Goal: Information Seeking & Learning: Understand process/instructions

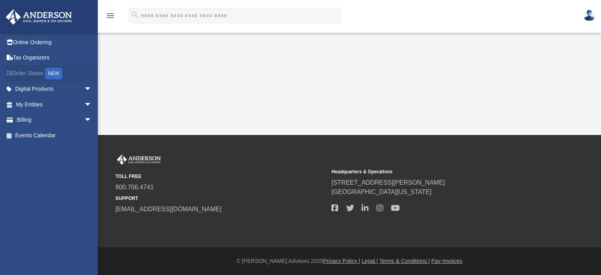
click at [23, 73] on link "Order Status NEW" at bounding box center [54, 73] width 98 height 16
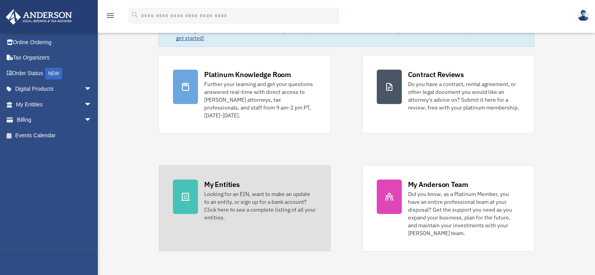
scroll to position [70, 0]
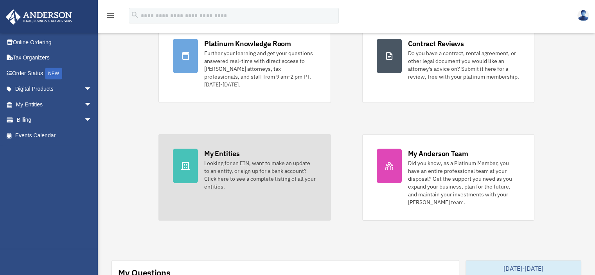
click at [168, 167] on link "My Entities Looking for an EIN, want to make an update to an entity, or sign up…" at bounding box center [244, 177] width 172 height 86
click at [189, 161] on icon at bounding box center [185, 165] width 9 height 9
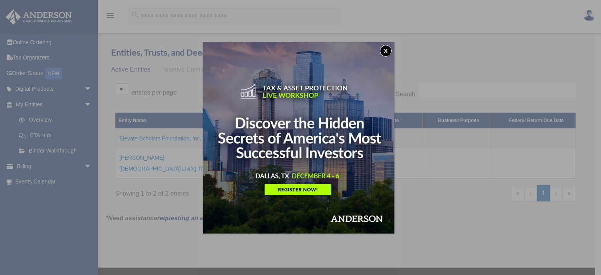
click at [384, 52] on button "x" at bounding box center [386, 51] width 12 height 12
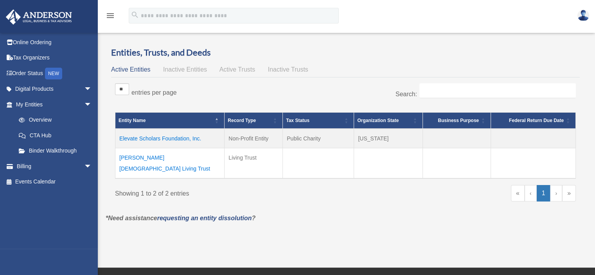
click at [176, 142] on td "Elevate Scholars Foundation, Inc." at bounding box center [169, 139] width 109 height 20
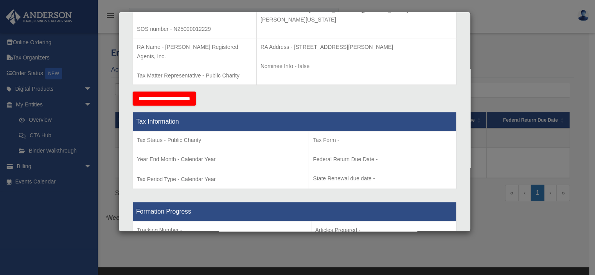
scroll to position [243, 0]
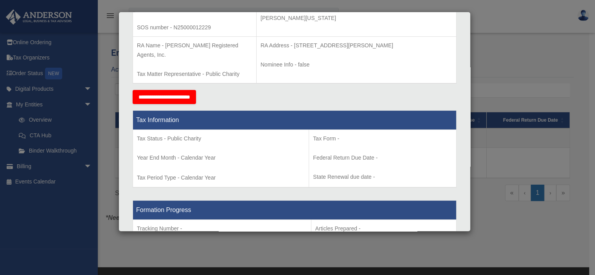
click at [491, 210] on div "Details × Articles Sent Organizational Date" at bounding box center [297, 137] width 595 height 275
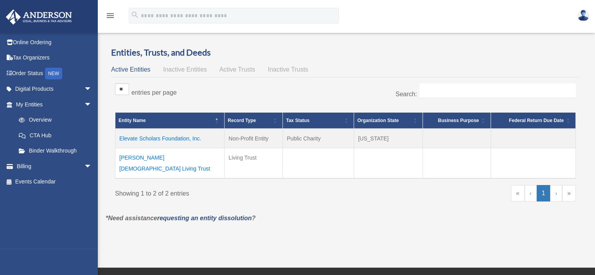
click at [155, 138] on td "Elevate Scholars Foundation, Inc." at bounding box center [169, 139] width 109 height 20
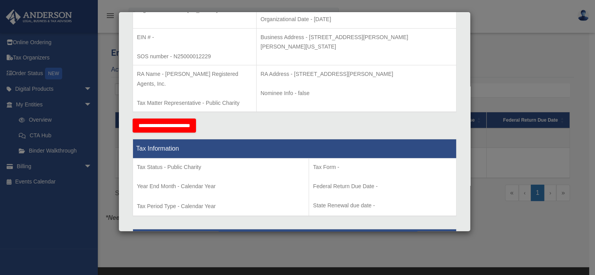
scroll to position [0, 0]
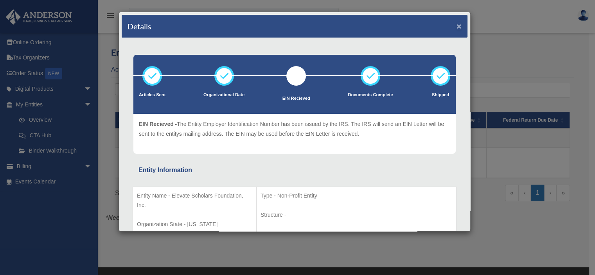
click at [456, 25] on button "×" at bounding box center [458, 26] width 5 height 8
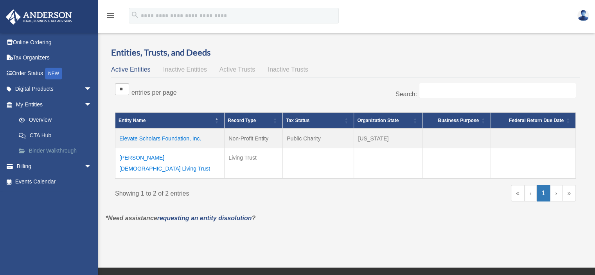
click at [44, 151] on link "Binder Walkthrough" at bounding box center [57, 151] width 93 height 16
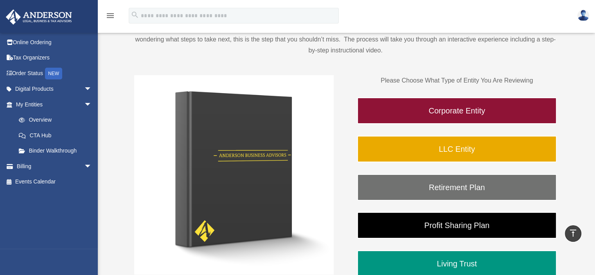
scroll to position [82, 0]
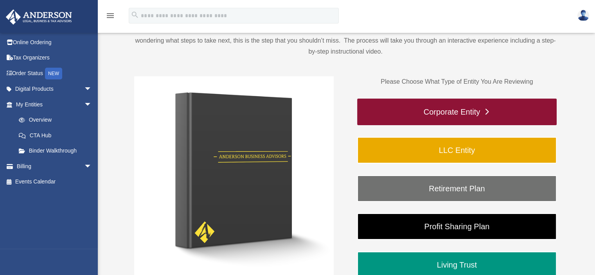
click at [446, 109] on link "Corporate Entity" at bounding box center [456, 112] width 199 height 27
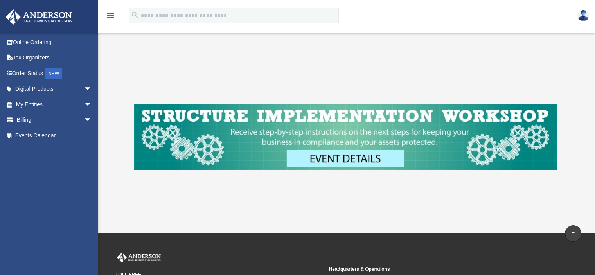
scroll to position [377, 0]
